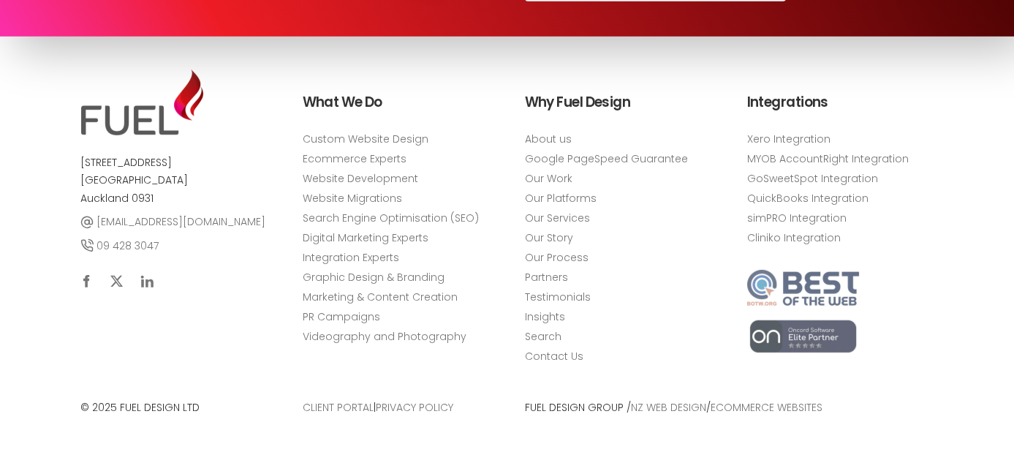
scroll to position [6023, 0]
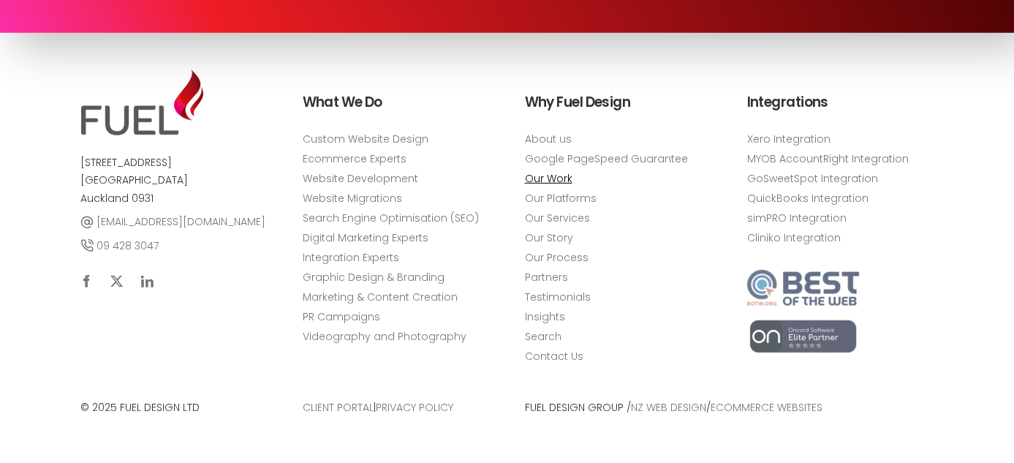
click at [549, 177] on link "Our Work" at bounding box center [549, 178] width 48 height 15
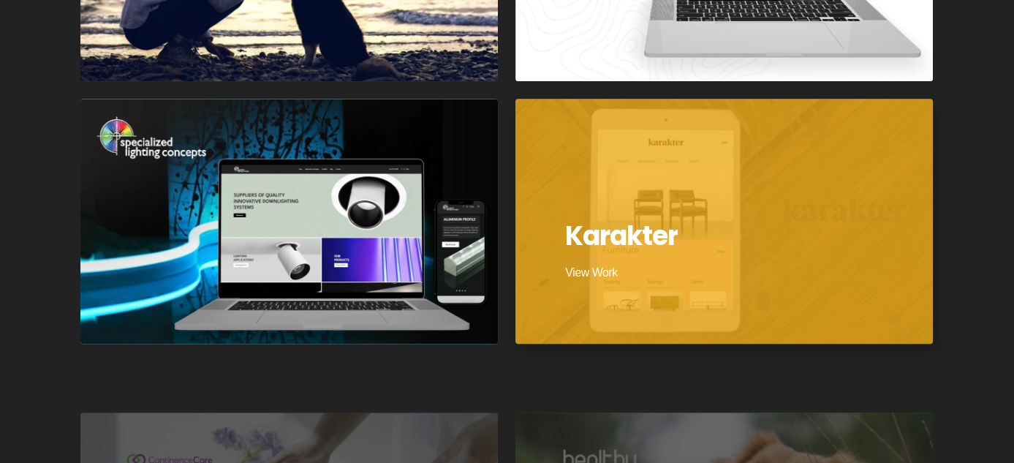
scroll to position [1316, 0]
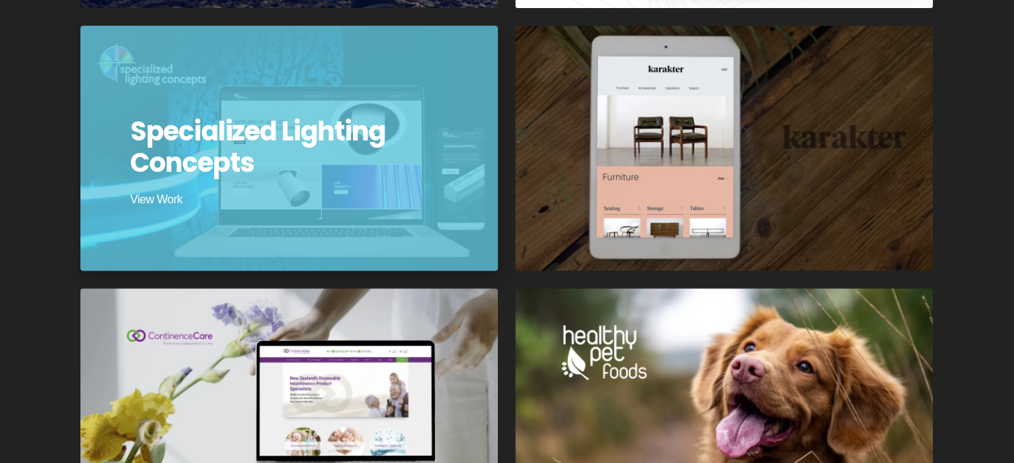
click at [403, 208] on div at bounding box center [289, 147] width 422 height 247
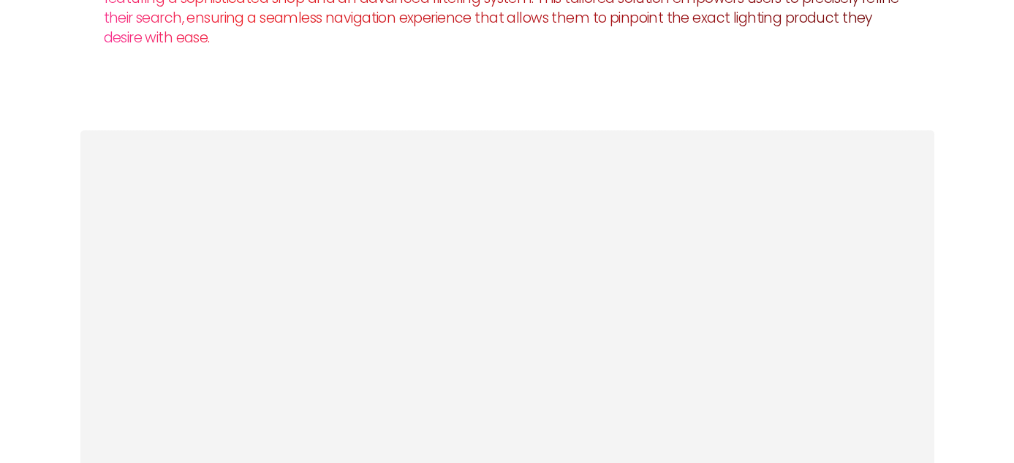
scroll to position [2120, 0]
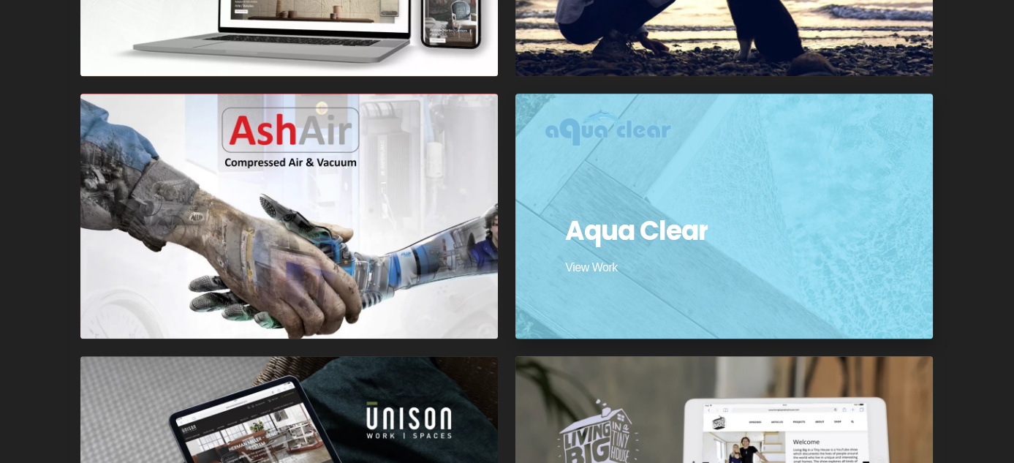
scroll to position [1535, 0]
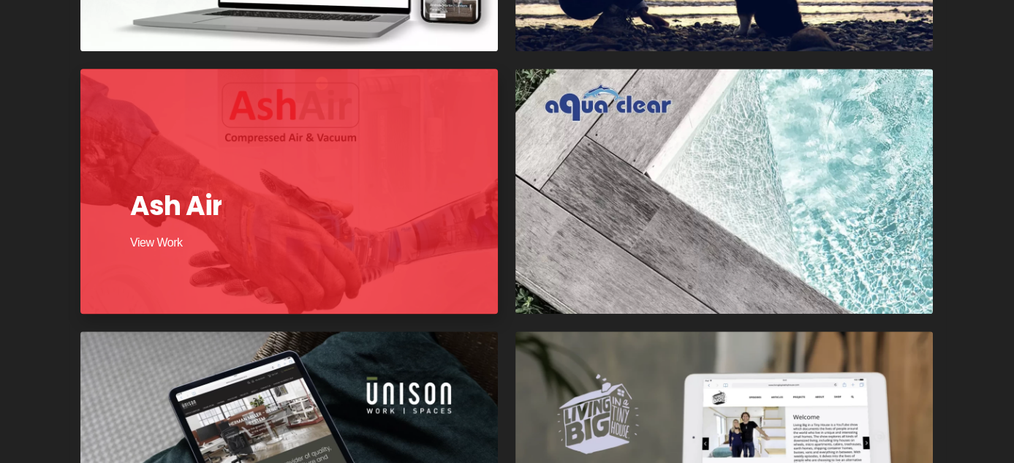
click at [385, 230] on div at bounding box center [289, 190] width 422 height 247
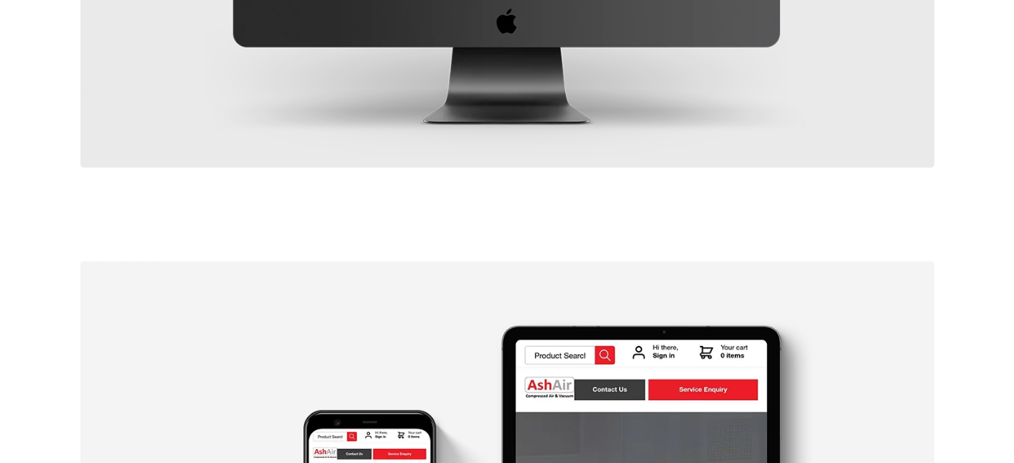
scroll to position [804, 0]
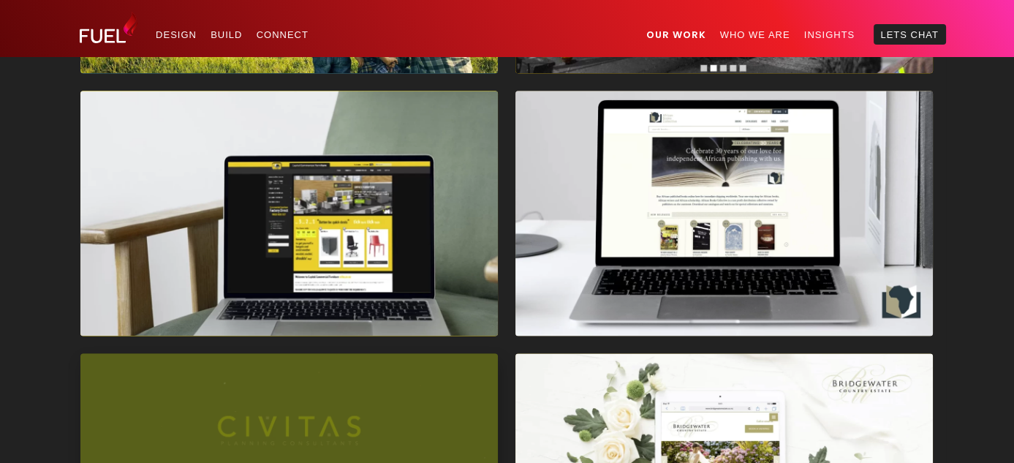
scroll to position [2559, 0]
